Goal: Task Accomplishment & Management: Use online tool/utility

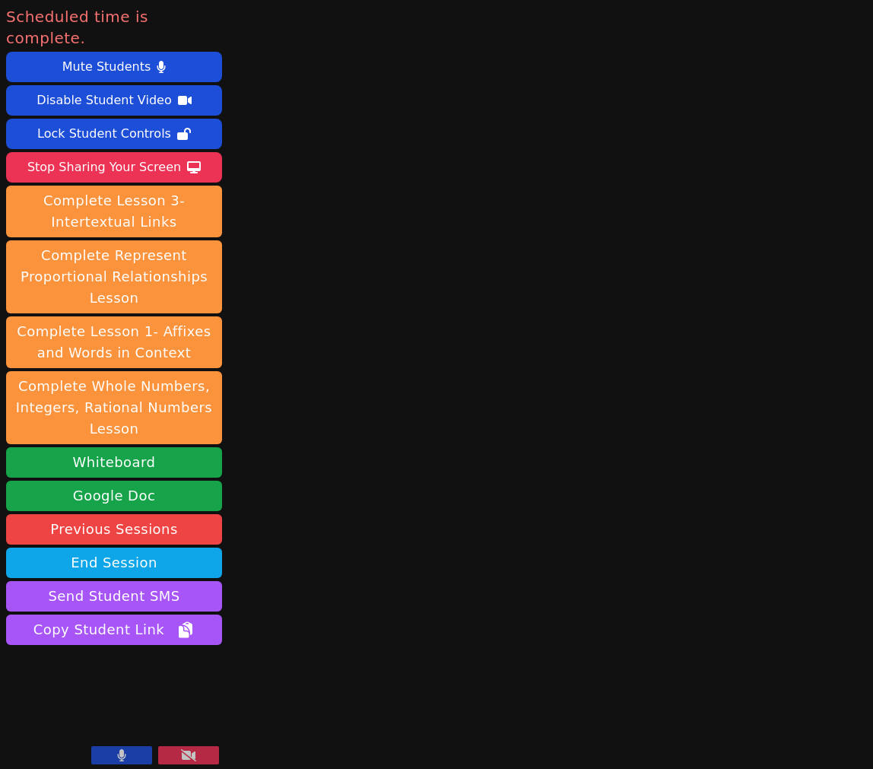
click at [197, 752] on button at bounding box center [188, 755] width 61 height 18
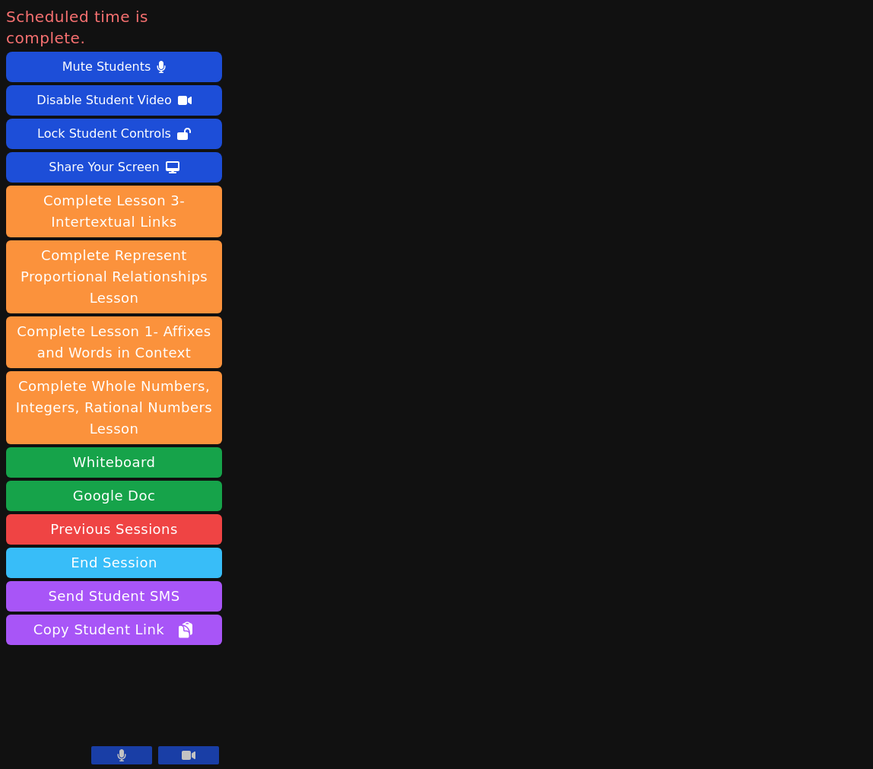
click at [148, 548] on button "End Session" at bounding box center [114, 563] width 216 height 30
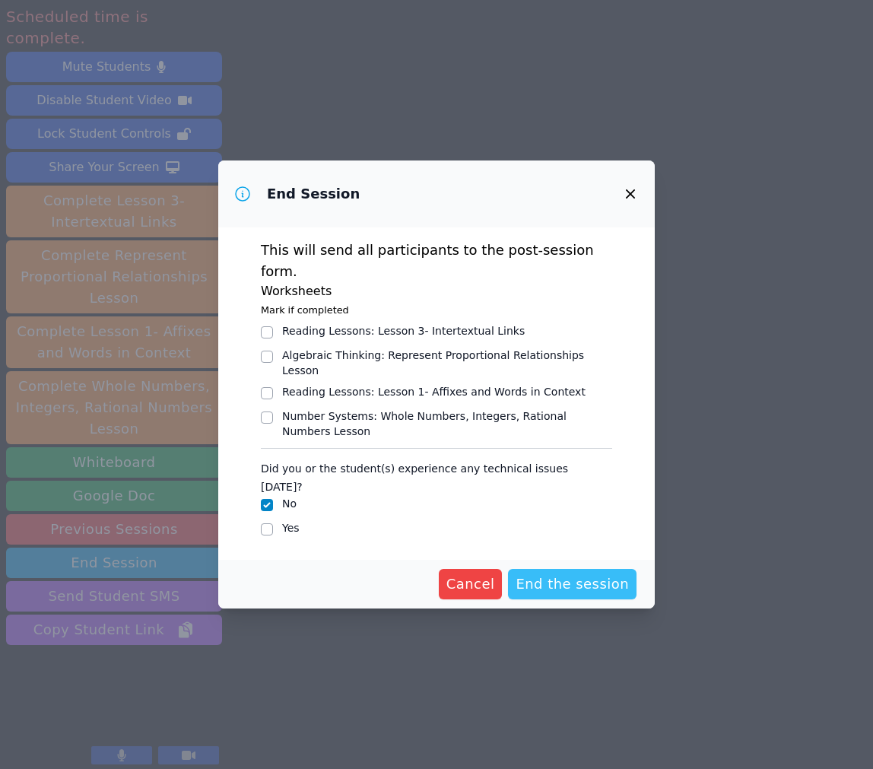
click at [560, 574] on span "End the session" at bounding box center [572, 584] width 113 height 21
